Goal: Task Accomplishment & Management: Manage account settings

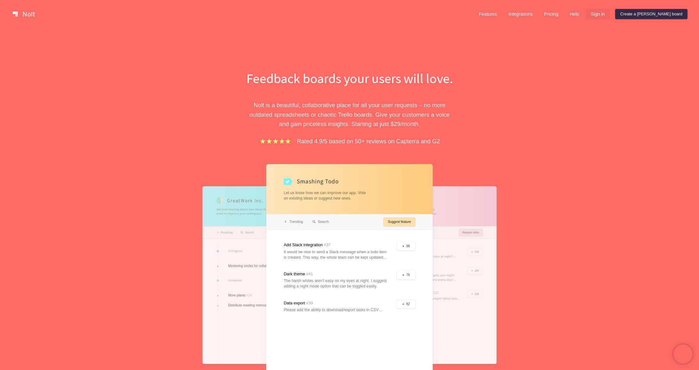
click at [610, 15] on link "Sign in" at bounding box center [598, 14] width 24 height 10
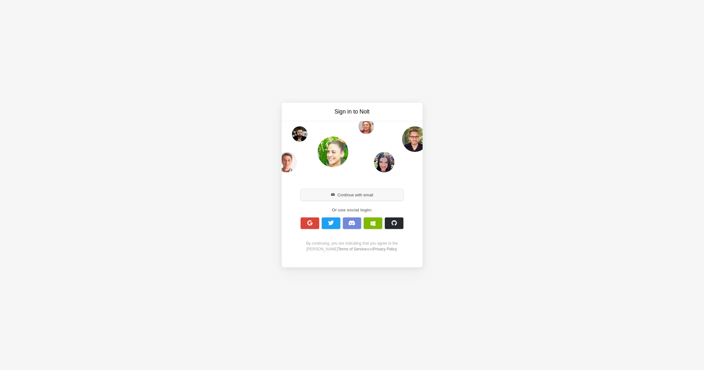
click at [361, 196] on button "Continue with email" at bounding box center [352, 195] width 103 height 12
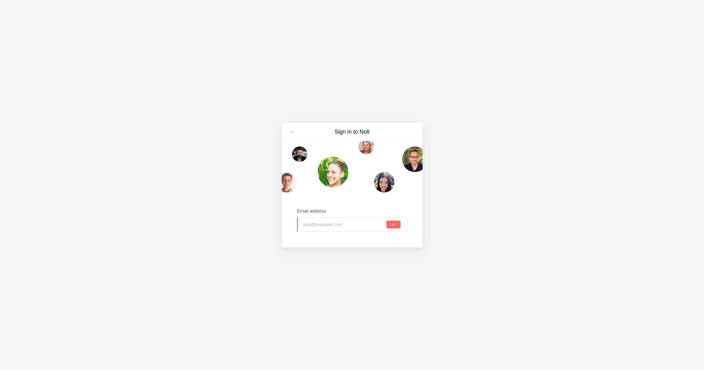
click at [345, 222] on input "email" at bounding box center [344, 225] width 82 height 14
type input "natalie.gerdes@fcsamerica.com"
click at [398, 225] on button "submit" at bounding box center [393, 225] width 14 height 8
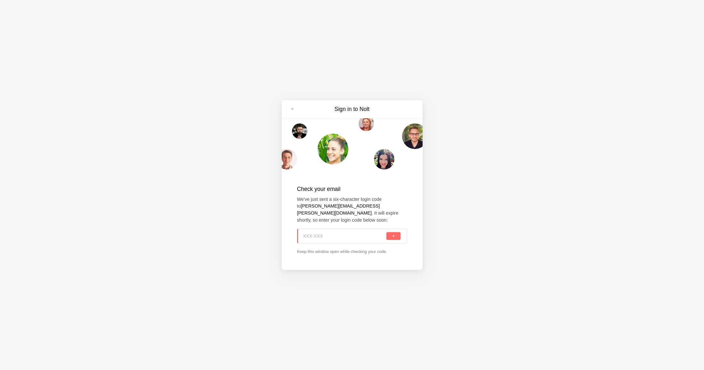
click at [351, 235] on input at bounding box center [344, 236] width 82 height 14
